Goal: Communication & Community: Share content

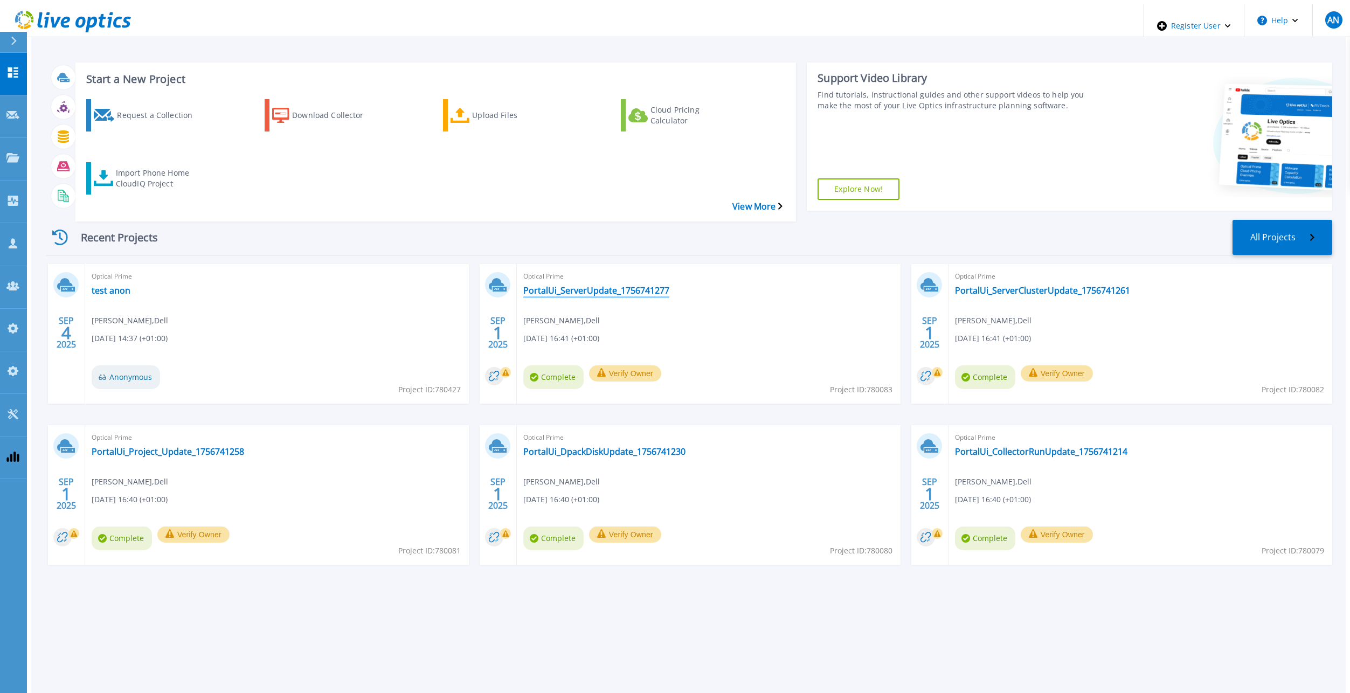
click at [565, 285] on link "PortalUi_ServerUpdate_1756741277" at bounding box center [596, 290] width 146 height 11
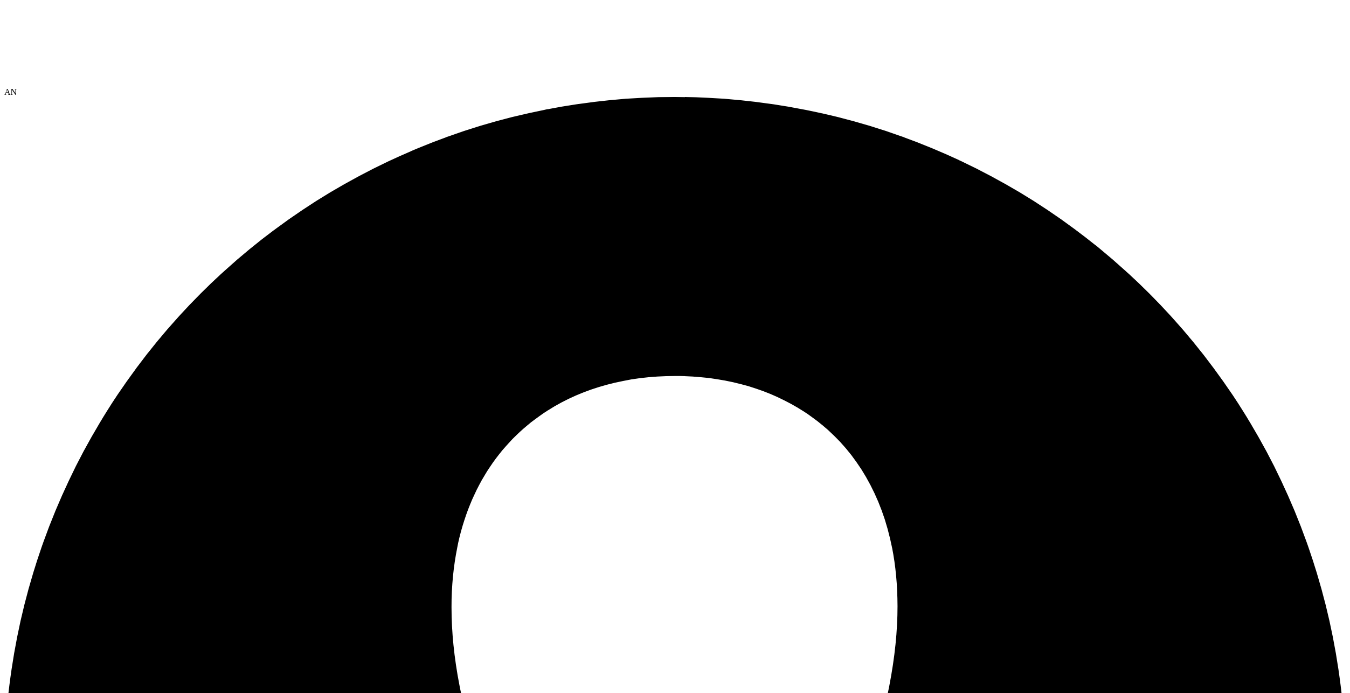
select select "USD"
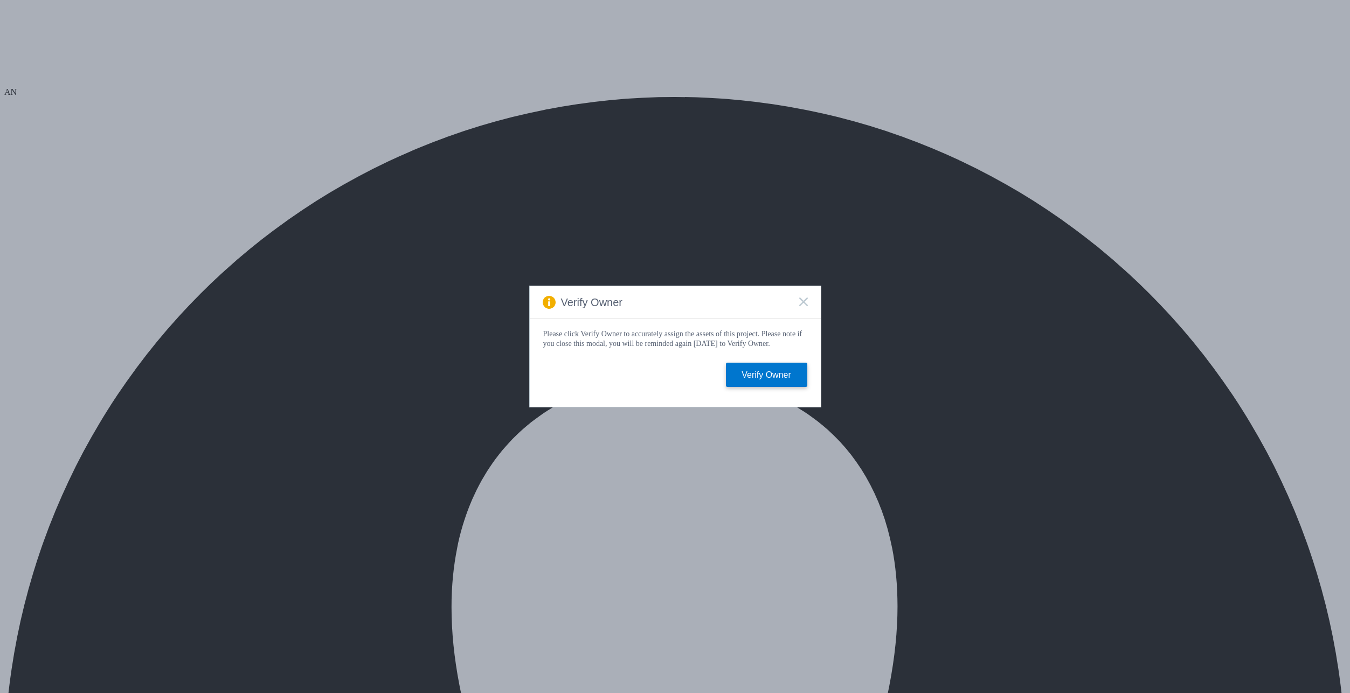
select select "USD"
click at [804, 299] on rect at bounding box center [803, 301] width 9 height 9
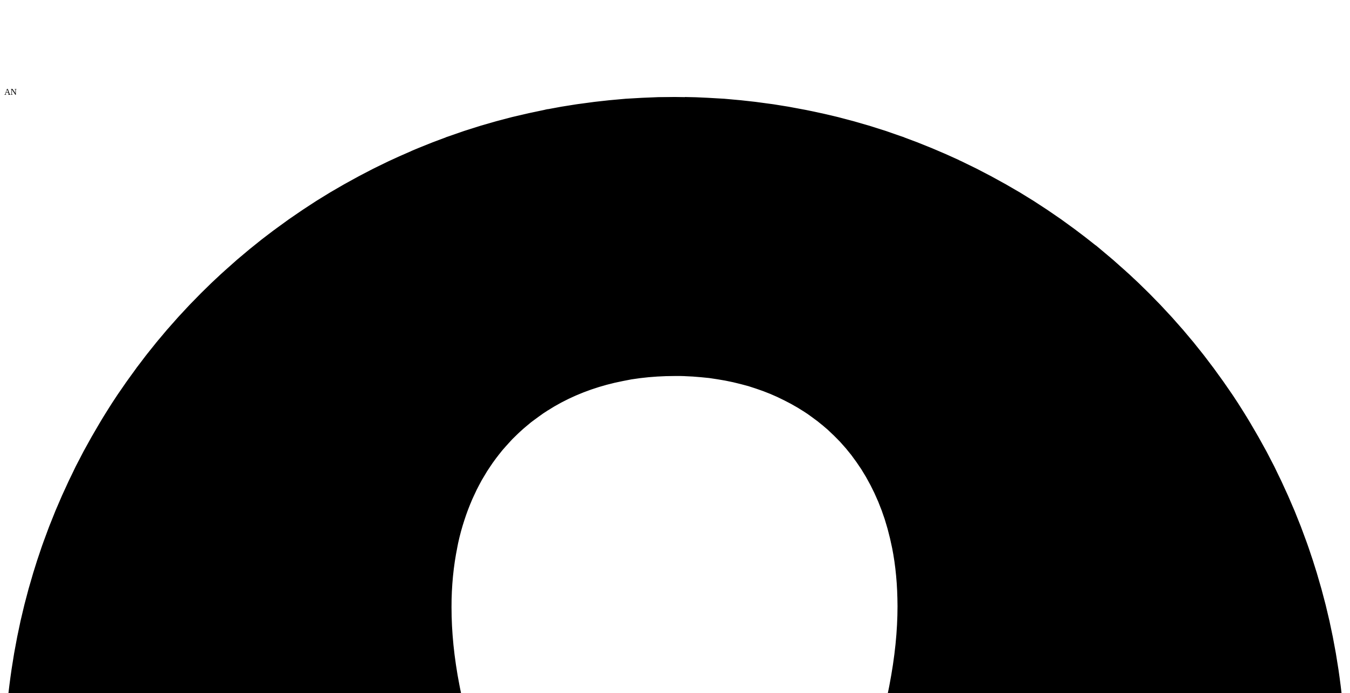
paste input "[EMAIL_ADDRESS][DOMAIN_NAME]"
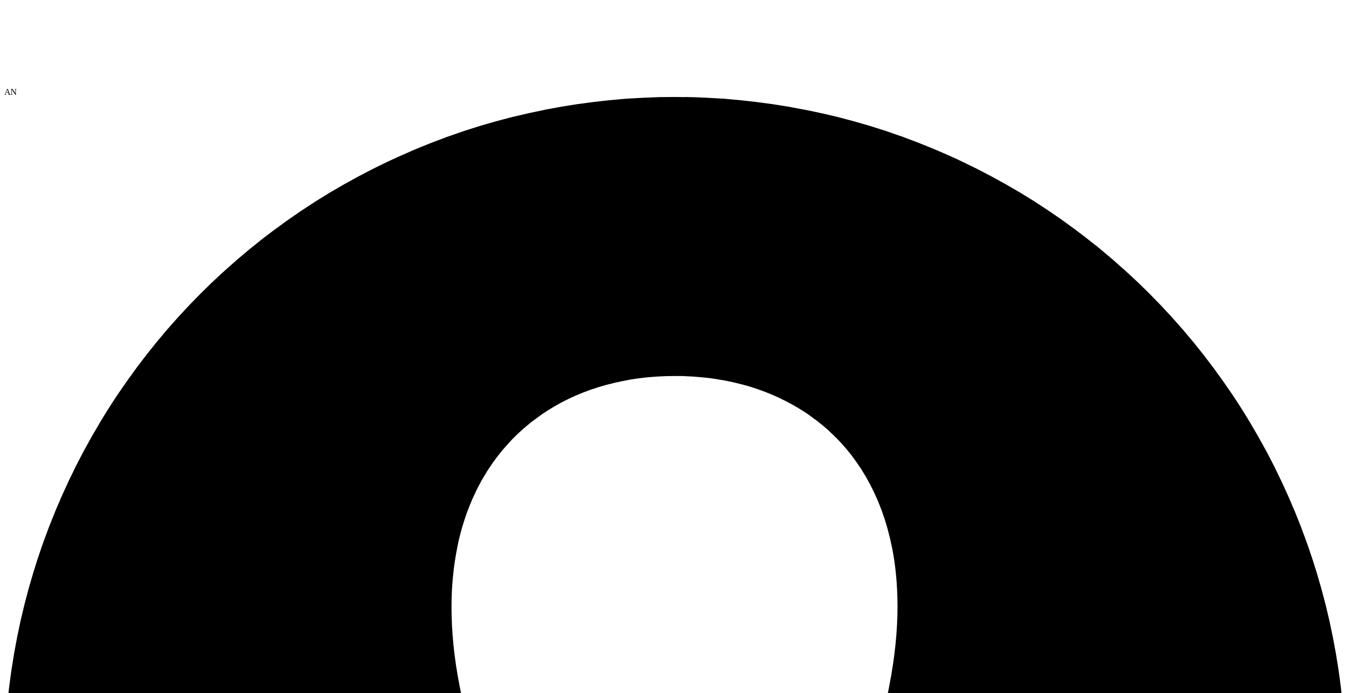
type input "[EMAIL_ADDRESS][DOMAIN_NAME]"
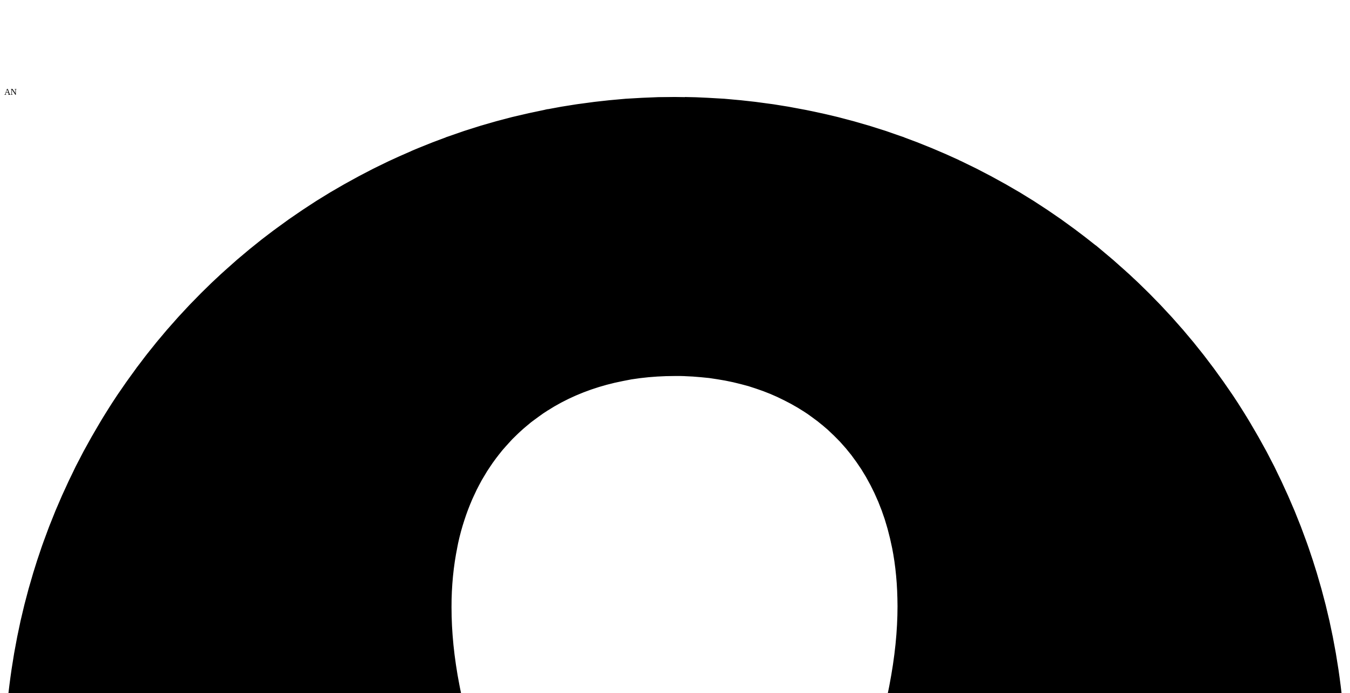
paste input "[EMAIL_ADDRESS][DOMAIN_NAME]"
type input "[EMAIL_ADDRESS][DOMAIN_NAME]"
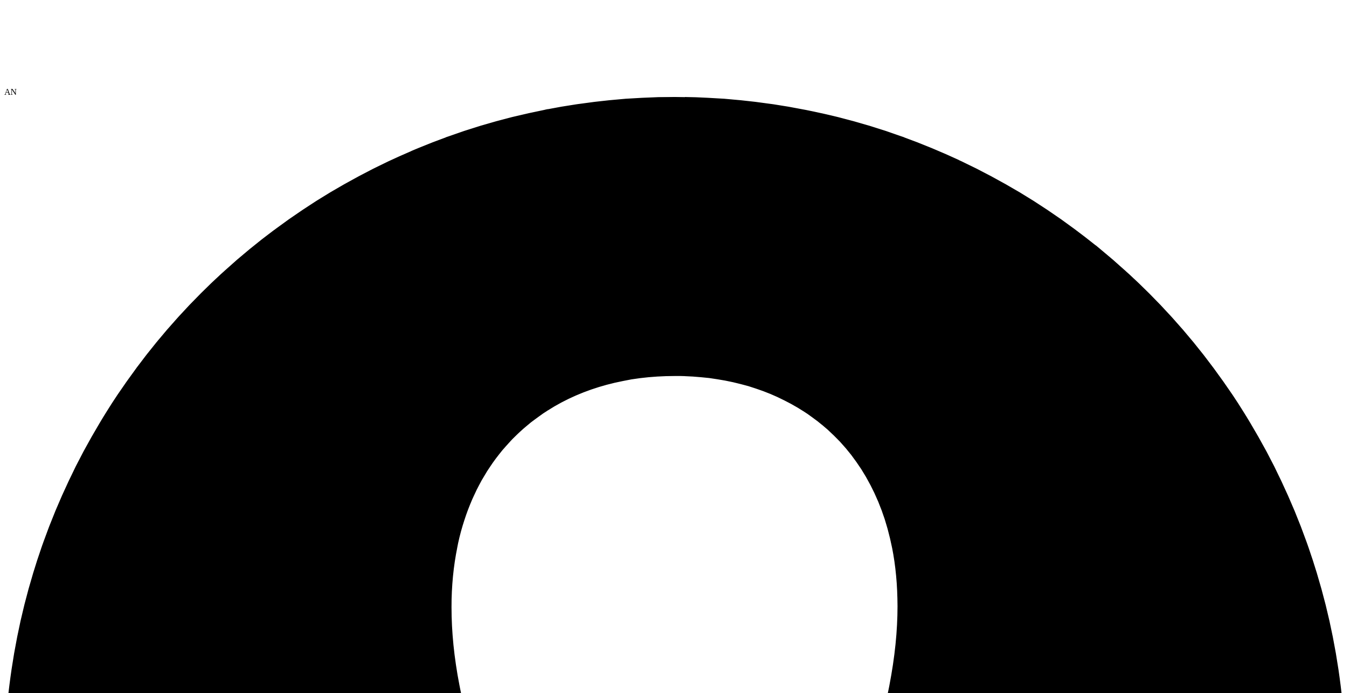
paste input "search"
type input "[EMAIL_ADDRESS][DOMAIN_NAME]"
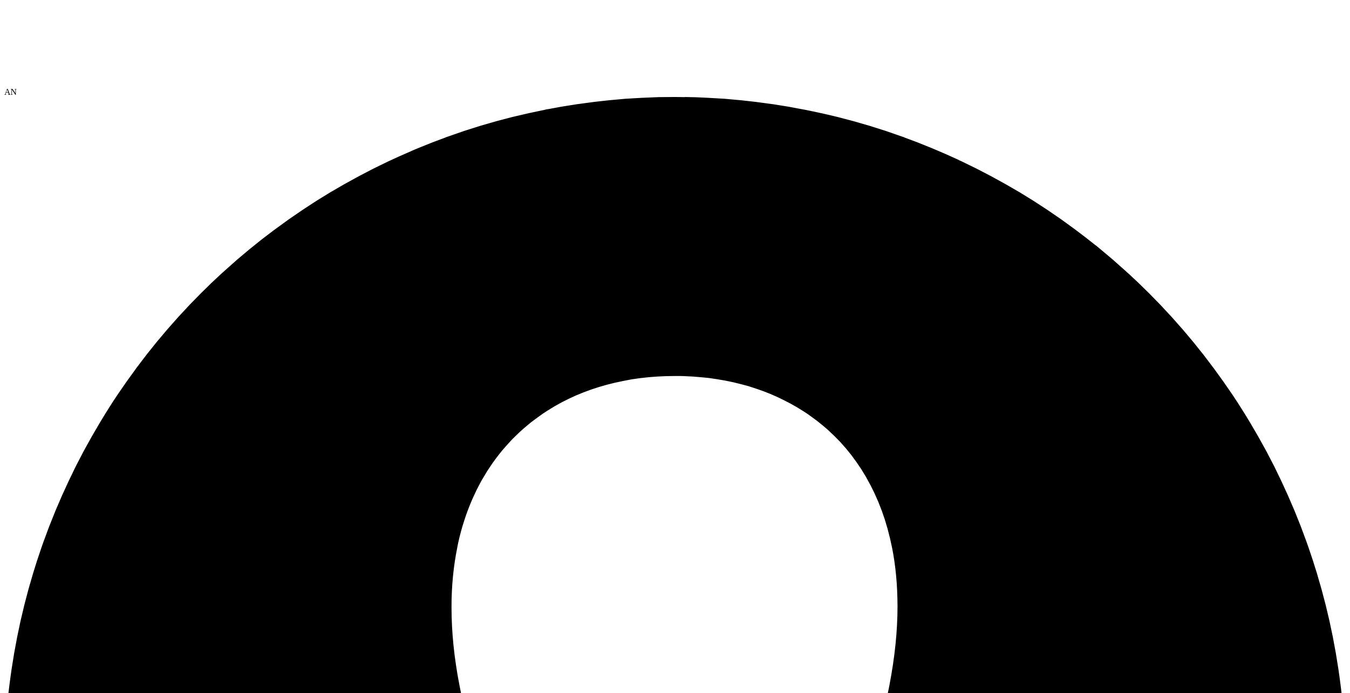
paste input "[EMAIL_ADDRESS][DOMAIN_NAME]"
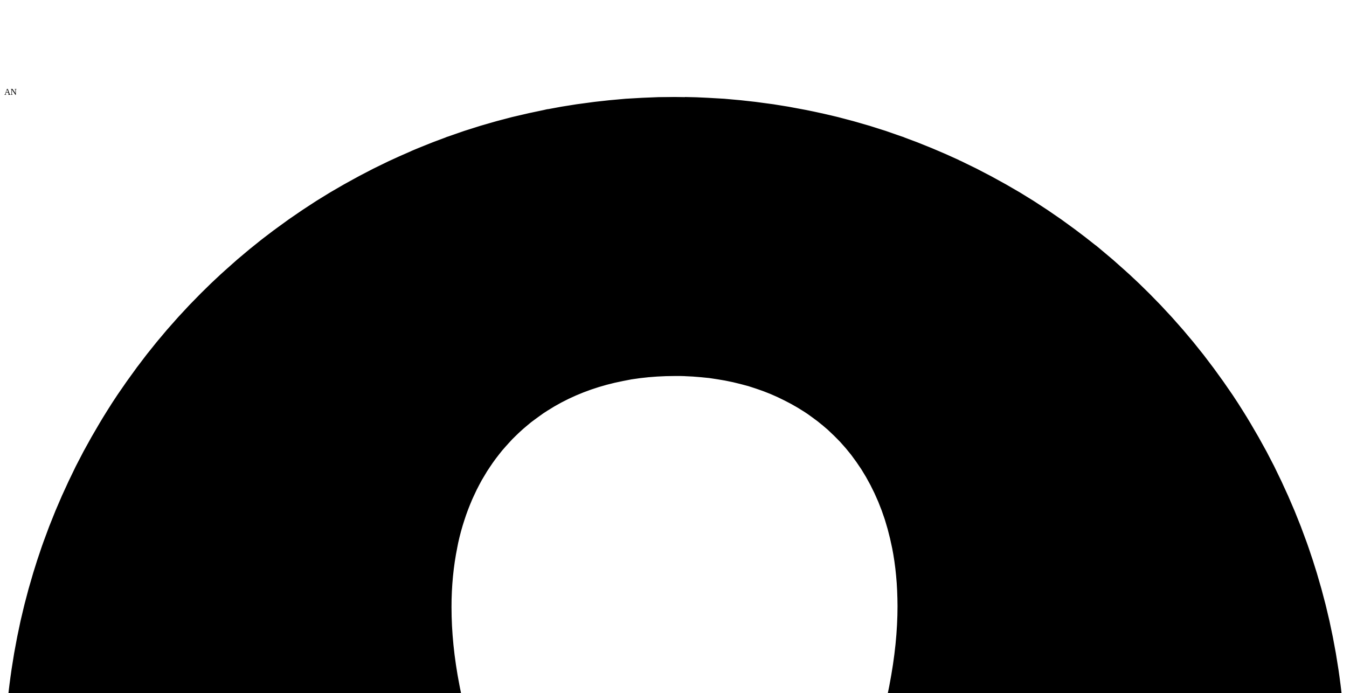
type input "[EMAIL_ADDRESS][DOMAIN_NAME]"
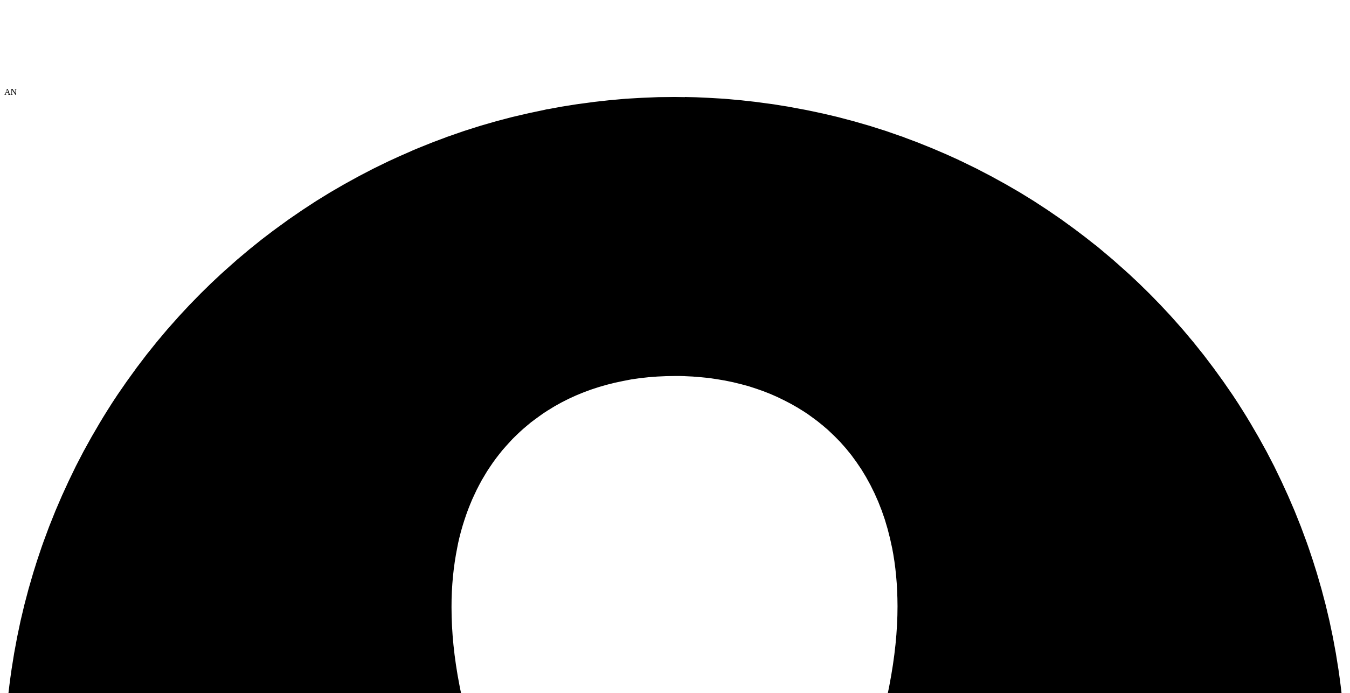
paste input "[EMAIL_ADDRESS][DOMAIN_NAME]"
type input "[EMAIL_ADDRESS][DOMAIN_NAME]"
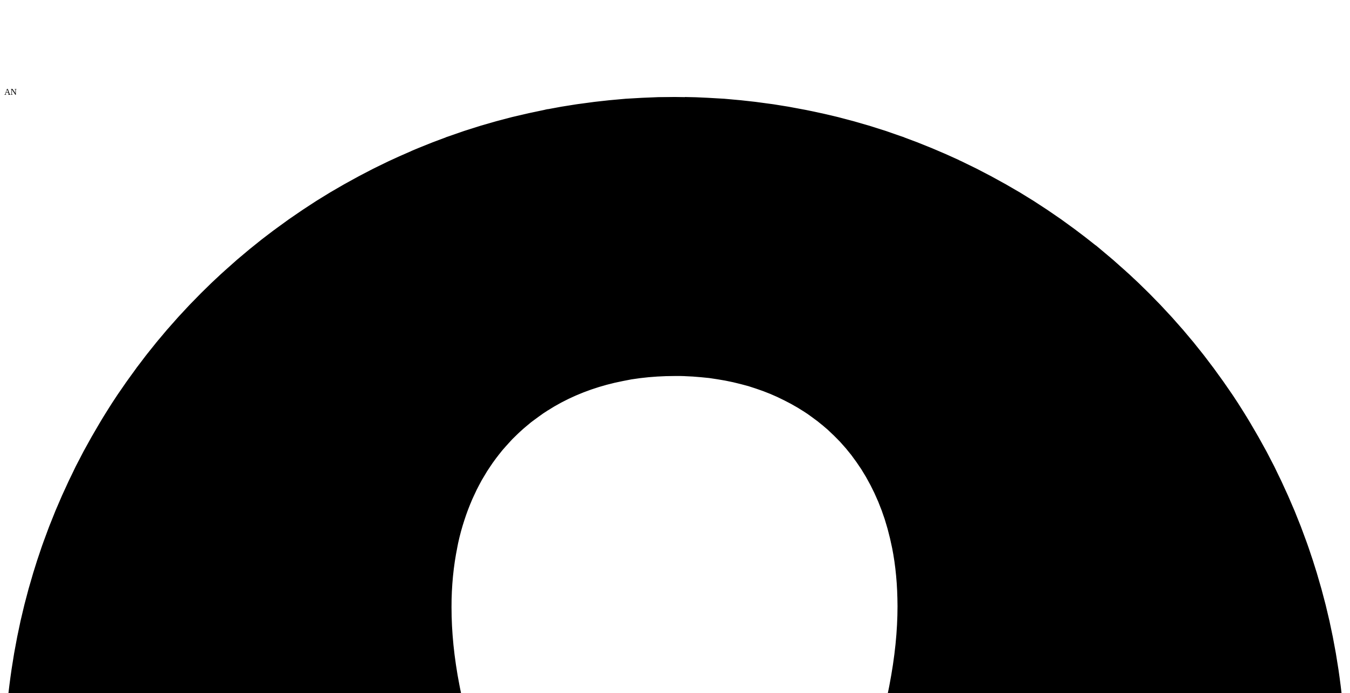
paste input "[EMAIL_ADDRESS][DOMAIN_NAME]"
type input "[EMAIL_ADDRESS][DOMAIN_NAME]"
